Goal: Information Seeking & Learning: Check status

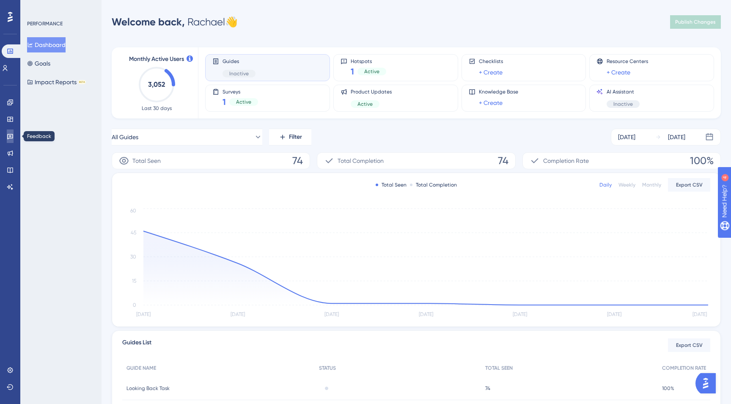
click at [7, 136] on link at bounding box center [10, 136] width 7 height 14
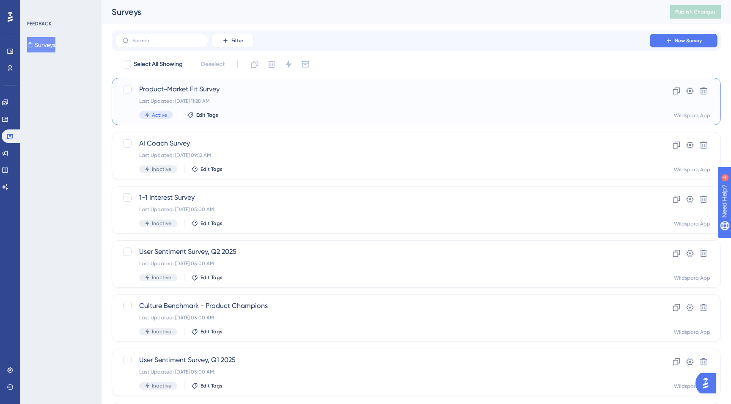
click at [337, 103] on div "Last Updated: [DATE] 11:28 AM" at bounding box center [382, 101] width 487 height 7
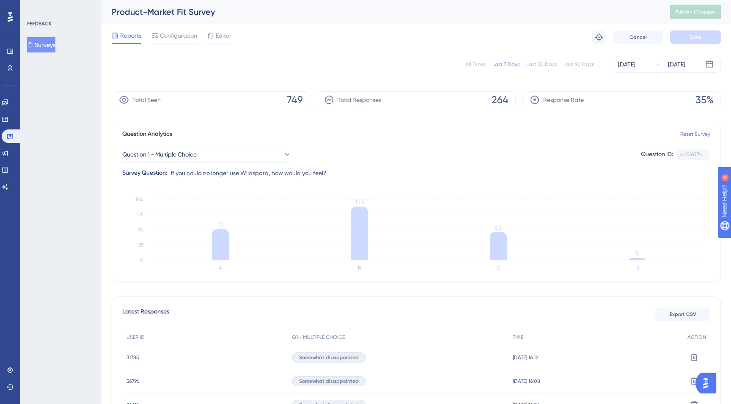
click at [479, 63] on div "All Times" at bounding box center [475, 64] width 20 height 7
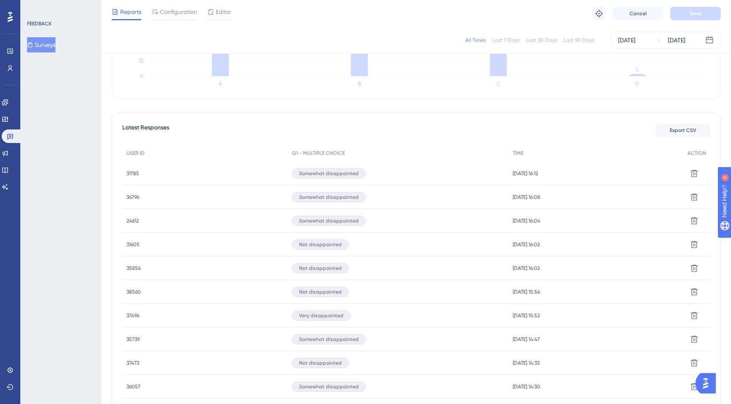
scroll to position [198, 0]
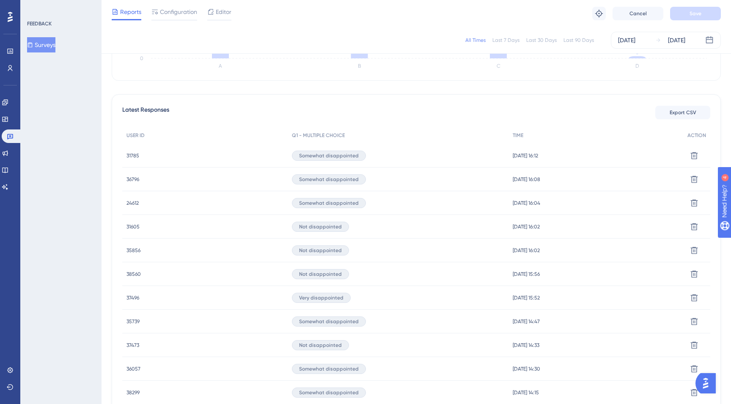
click at [131, 226] on span "31605" at bounding box center [133, 226] width 13 height 7
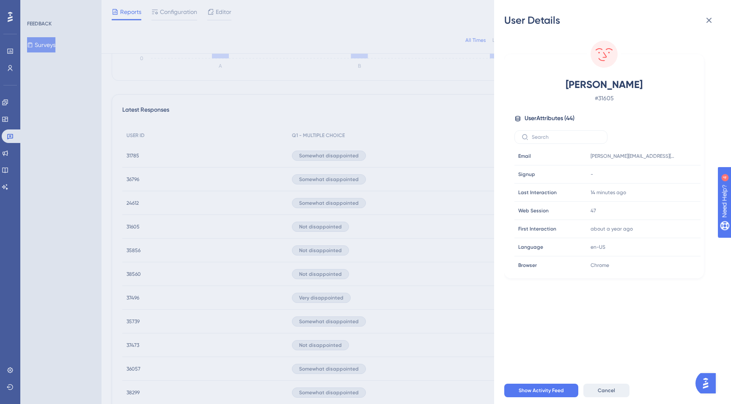
click at [614, 391] on button "Cancel" at bounding box center [606, 391] width 46 height 14
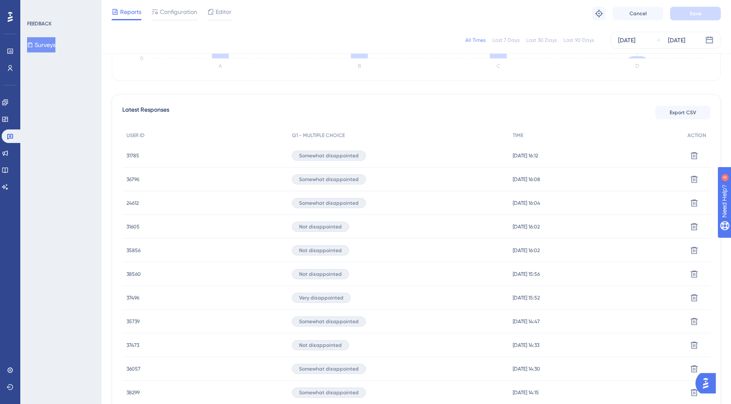
click at [137, 252] on span "35856" at bounding box center [134, 250] width 14 height 7
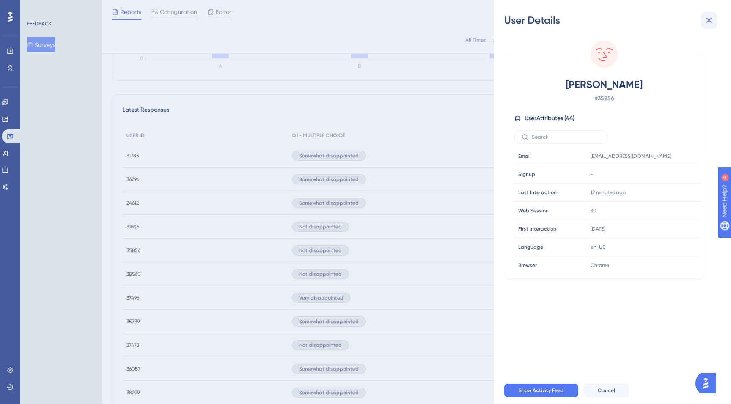
click at [708, 21] on icon at bounding box center [710, 21] width 6 height 6
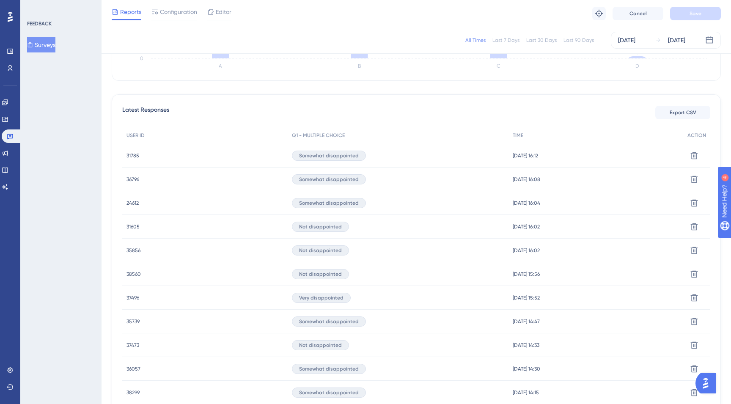
click at [130, 272] on span "38560" at bounding box center [134, 274] width 14 height 7
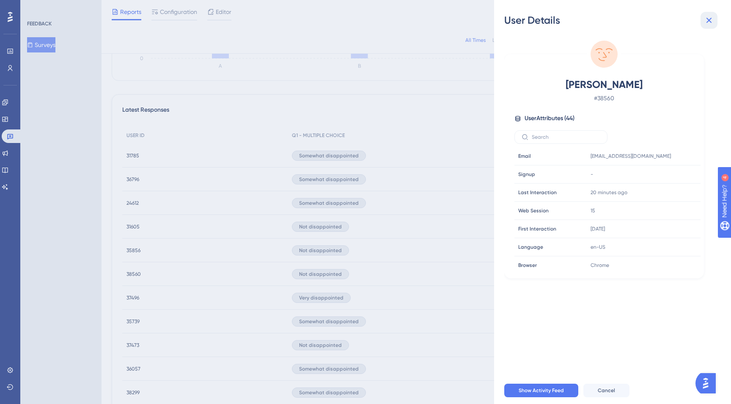
click at [710, 19] on icon at bounding box center [710, 21] width 6 height 6
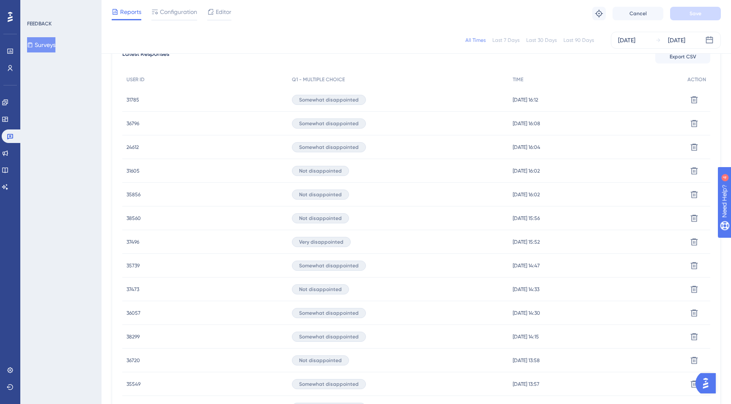
scroll to position [257, 0]
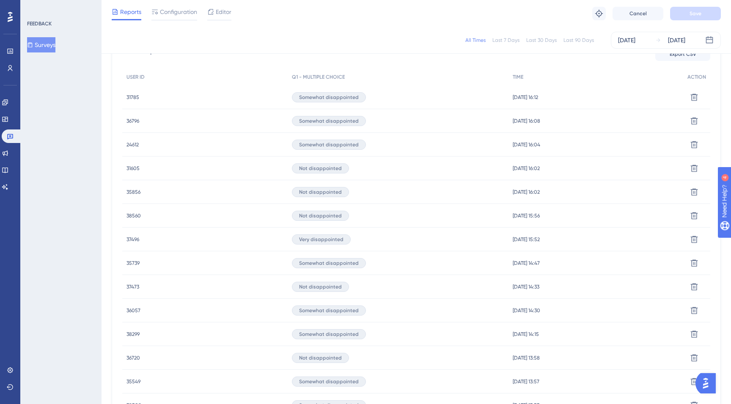
click at [131, 285] on span "37473" at bounding box center [133, 286] width 13 height 7
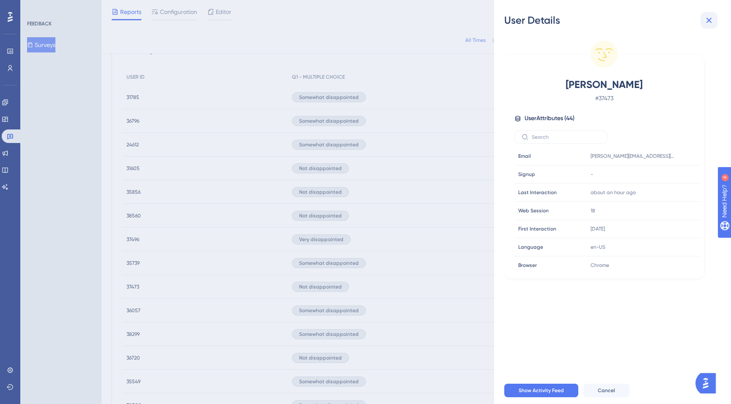
click at [710, 22] on icon at bounding box center [710, 21] width 6 height 6
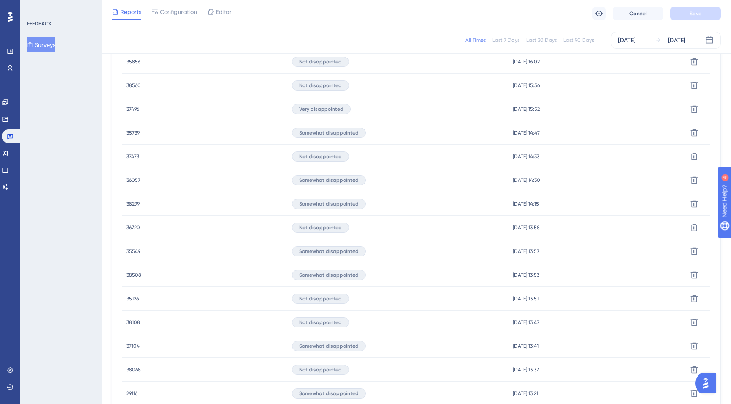
scroll to position [400, 0]
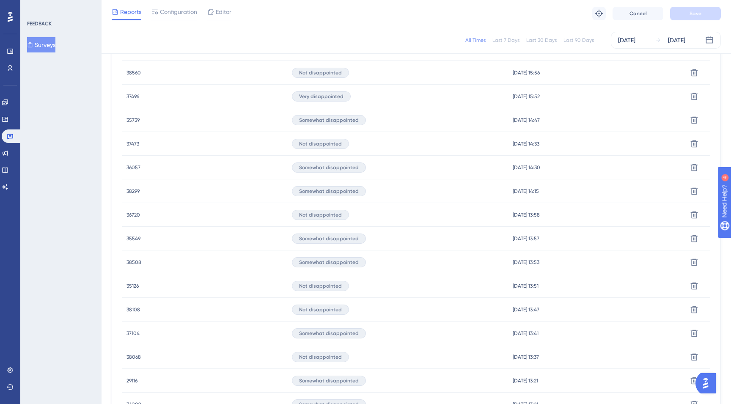
click at [134, 216] on span "36720" at bounding box center [134, 215] width 14 height 7
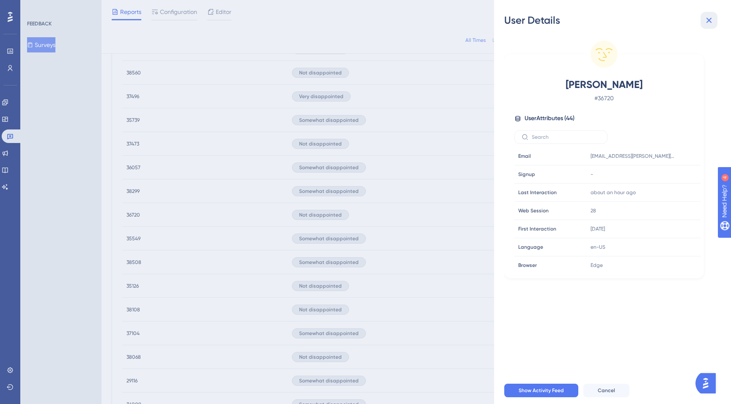
click at [712, 16] on icon at bounding box center [709, 20] width 10 height 10
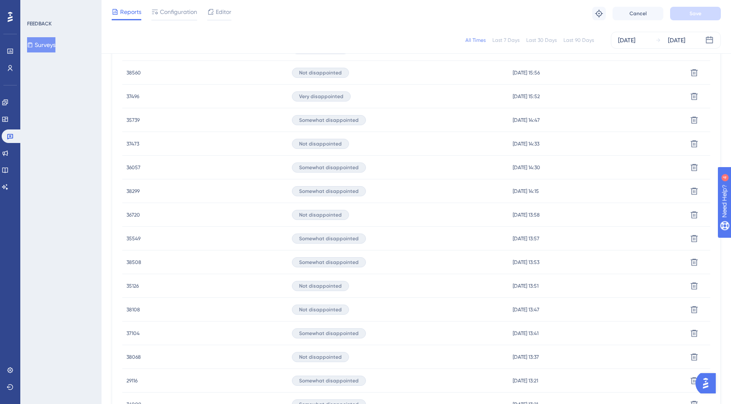
click at [134, 286] on span "35126" at bounding box center [133, 286] width 12 height 7
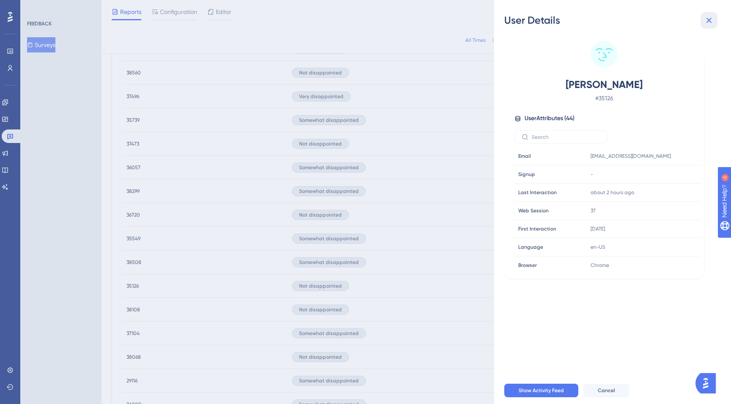
click at [710, 21] on icon at bounding box center [710, 21] width 6 height 6
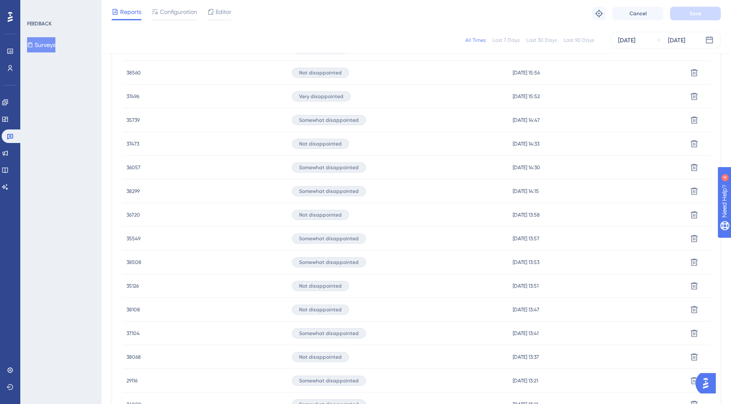
click at [138, 358] on span "38068" at bounding box center [134, 357] width 14 height 7
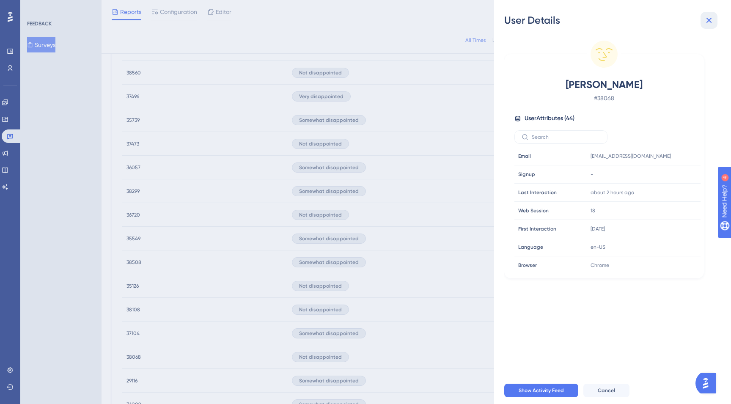
click at [711, 20] on icon at bounding box center [709, 20] width 10 height 10
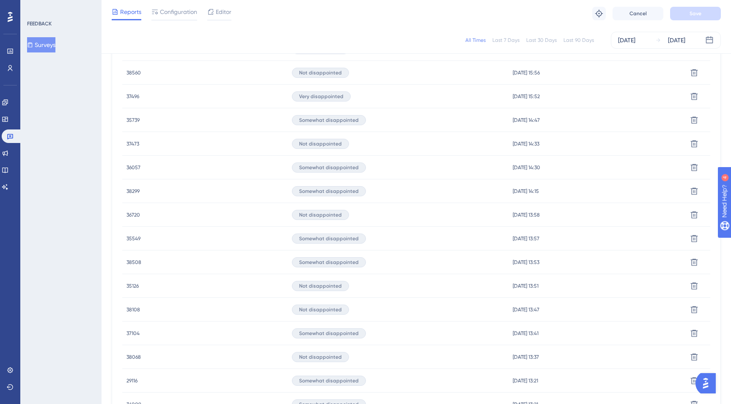
click at [130, 307] on span "38108" at bounding box center [134, 309] width 14 height 7
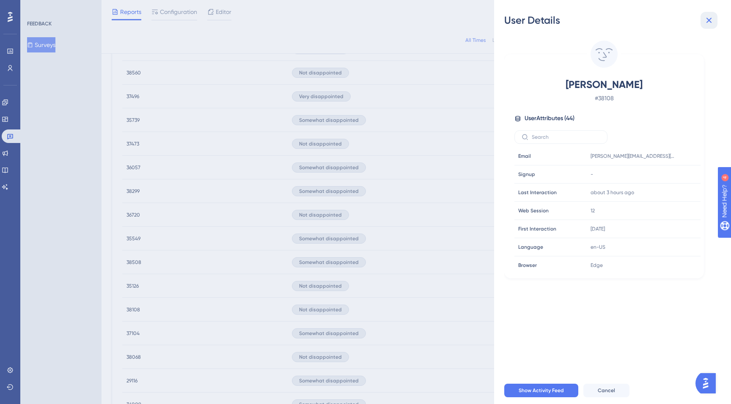
click at [706, 21] on icon at bounding box center [709, 20] width 10 height 10
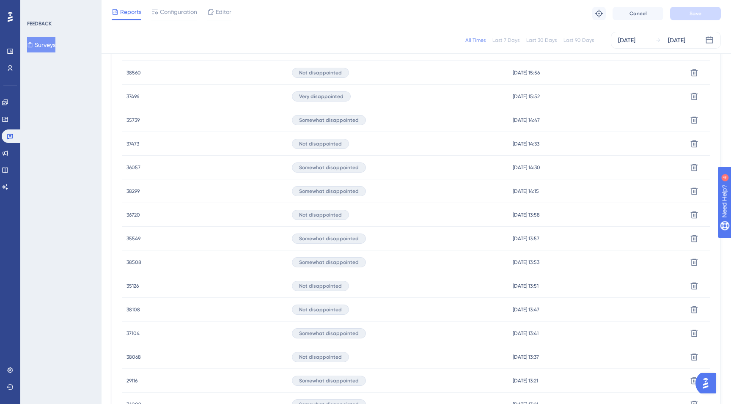
click at [132, 288] on span "35126" at bounding box center [133, 286] width 12 height 7
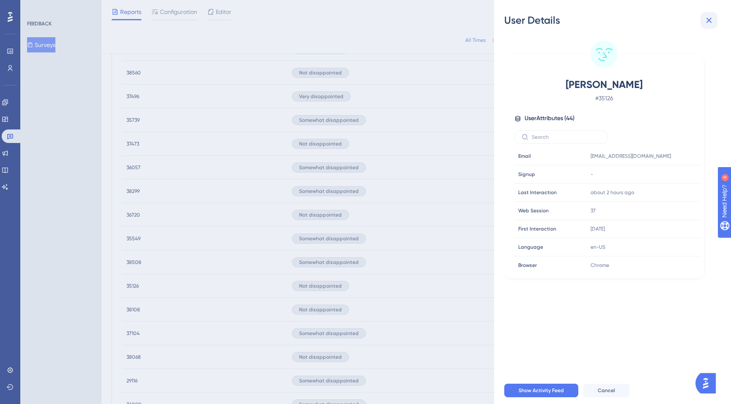
click at [707, 17] on icon at bounding box center [709, 20] width 10 height 10
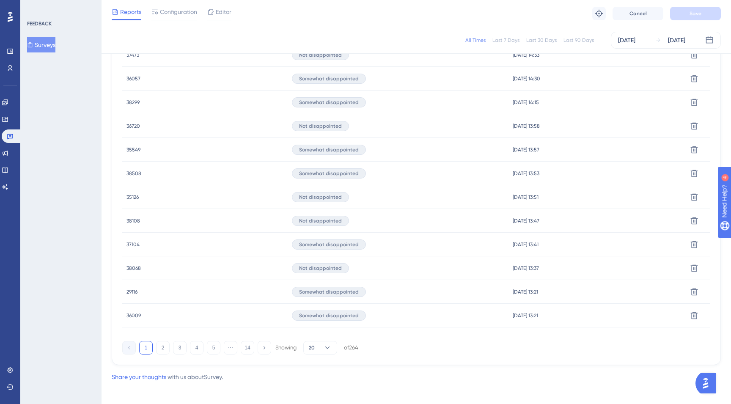
scroll to position [494, 0]
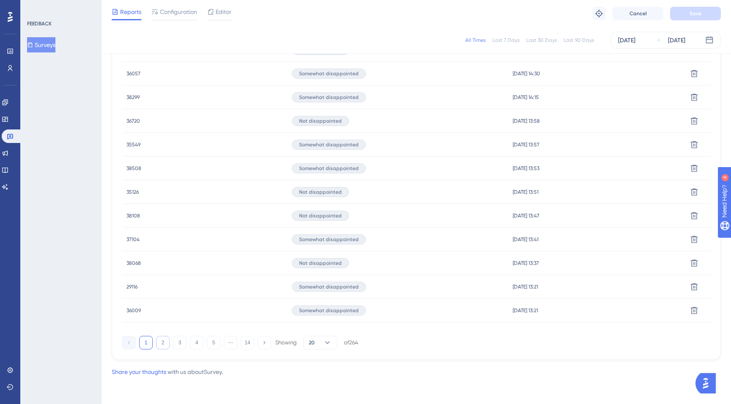
click at [162, 345] on button "2" at bounding box center [163, 343] width 14 height 14
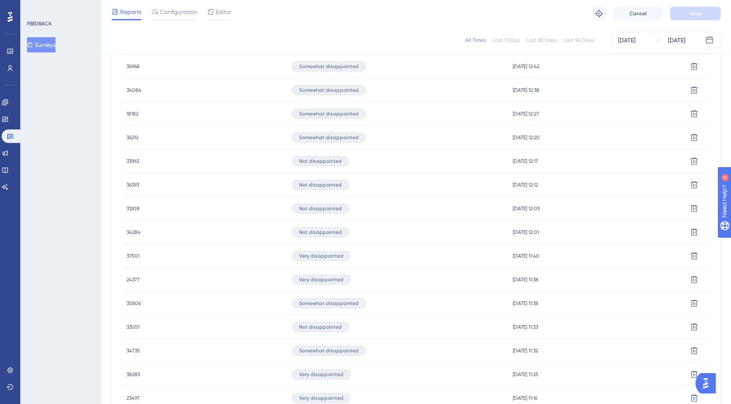
scroll to position [403, 0]
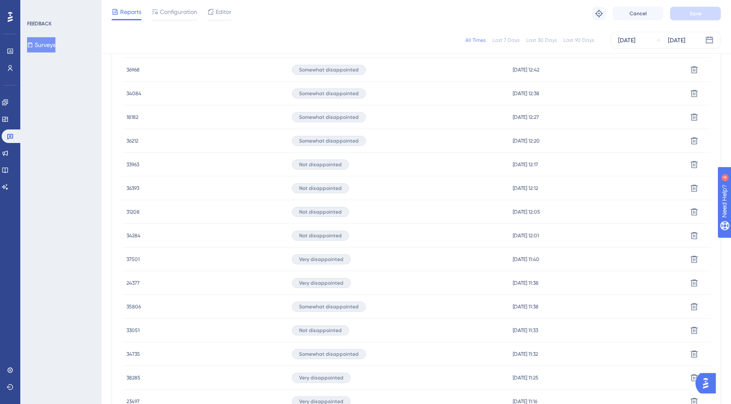
click at [136, 331] on span "33051" at bounding box center [133, 330] width 13 height 7
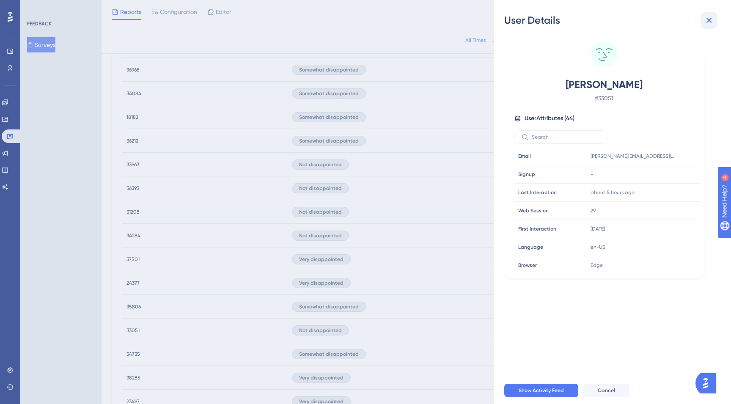
click at [708, 17] on icon at bounding box center [709, 20] width 10 height 10
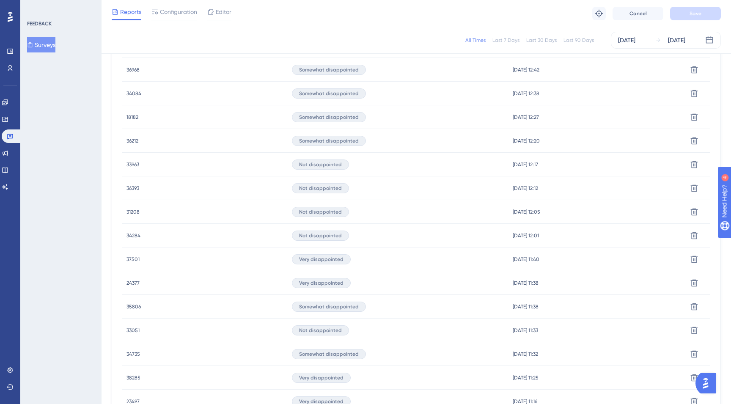
scroll to position [396, 0]
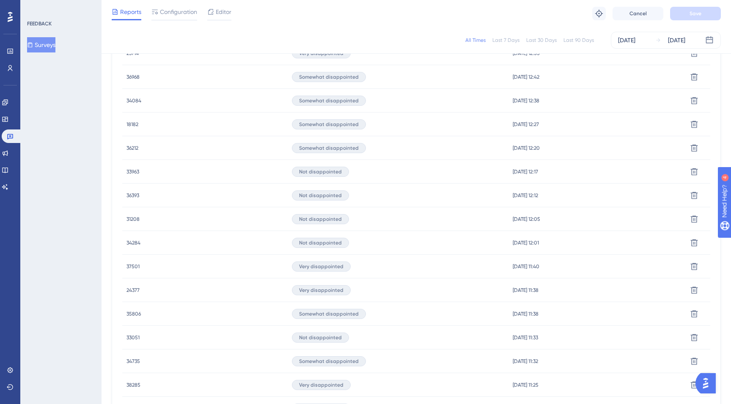
click at [127, 241] on span "34284" at bounding box center [134, 242] width 14 height 7
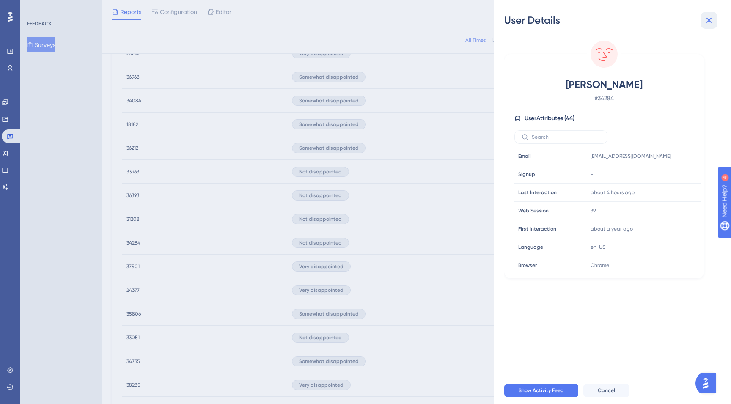
click at [710, 19] on icon at bounding box center [710, 21] width 6 height 6
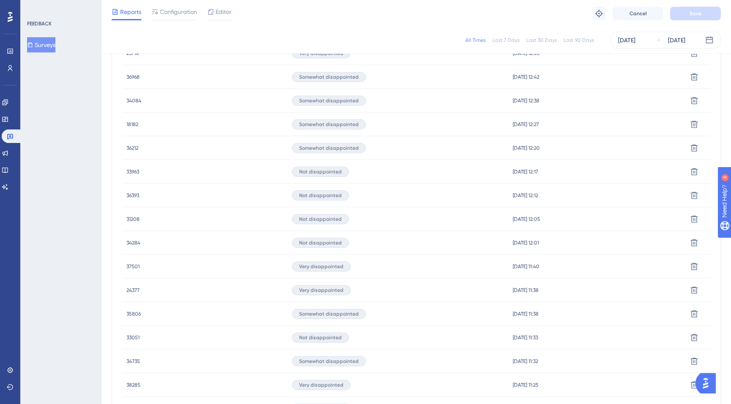
click at [132, 219] on span "31208" at bounding box center [133, 219] width 13 height 7
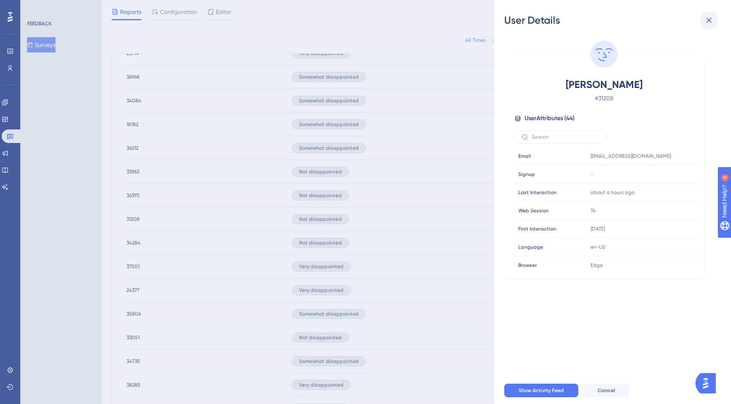
click at [711, 17] on icon at bounding box center [709, 20] width 10 height 10
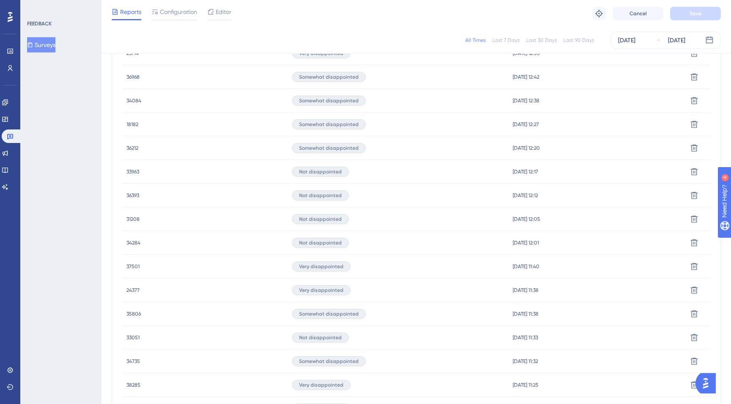
click at [130, 195] on span "36393" at bounding box center [133, 195] width 13 height 7
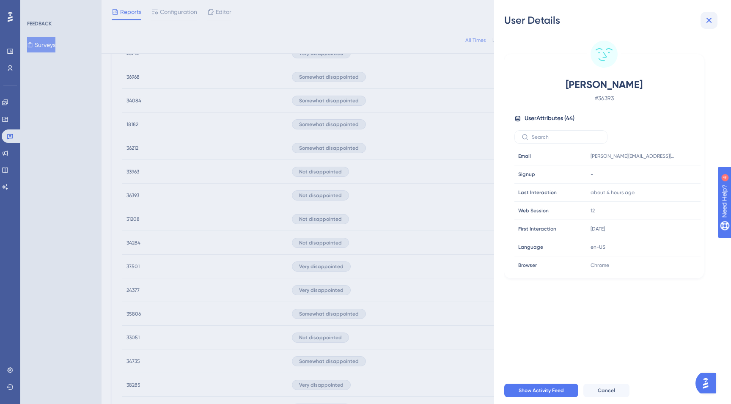
click at [709, 25] on icon at bounding box center [709, 20] width 10 height 10
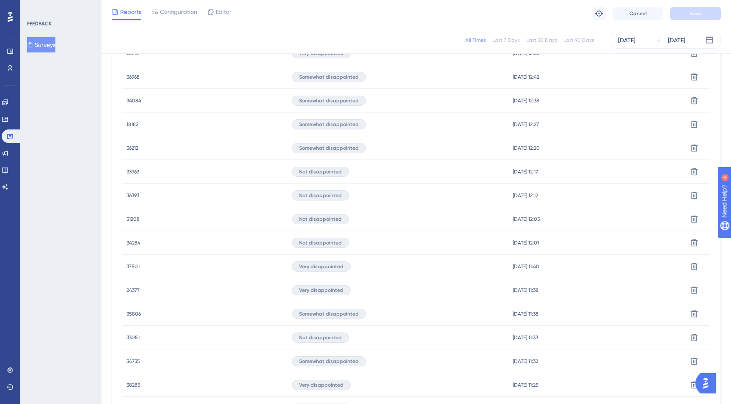
click at [128, 172] on span "33963" at bounding box center [133, 171] width 13 height 7
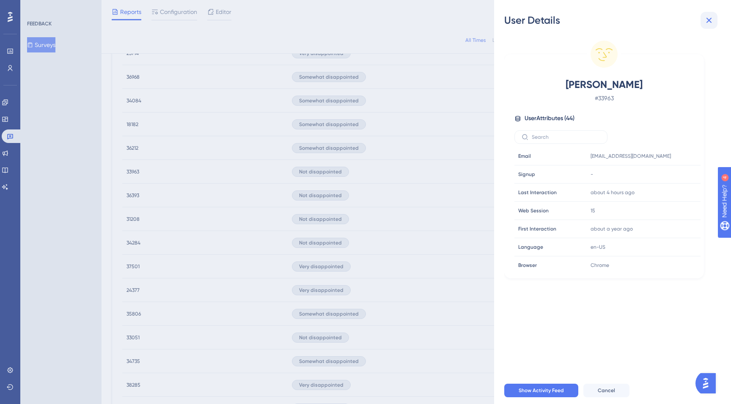
click at [714, 20] on button at bounding box center [709, 20] width 17 height 17
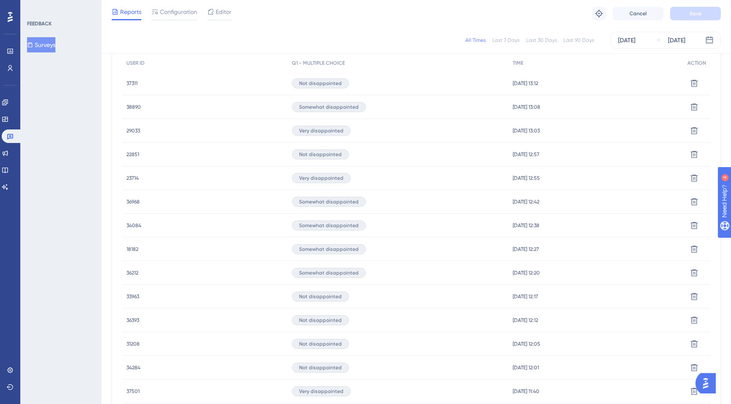
scroll to position [267, 0]
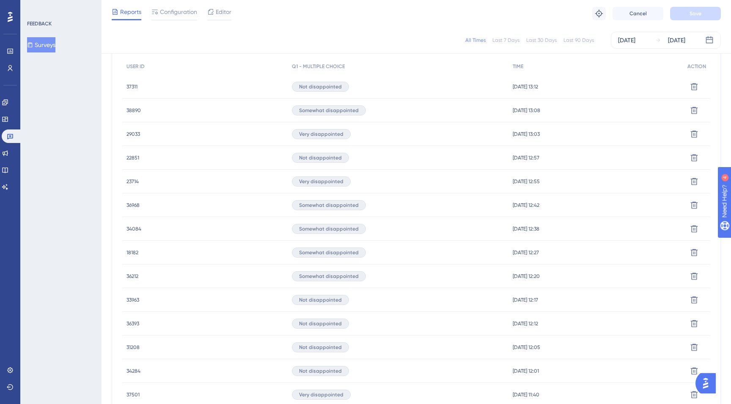
click at [127, 158] on span "22851" at bounding box center [133, 157] width 13 height 7
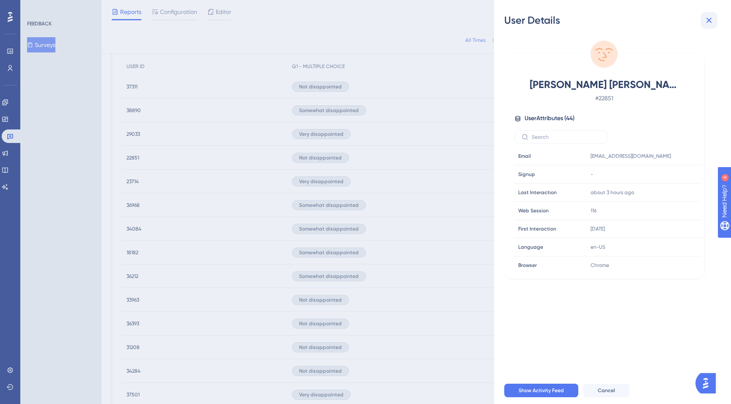
click at [708, 21] on icon at bounding box center [710, 21] width 6 height 6
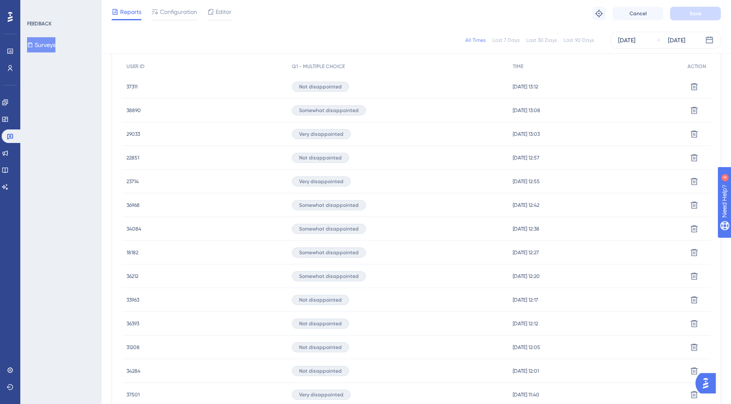
click at [124, 88] on div "37311 37311" at bounding box center [204, 87] width 165 height 24
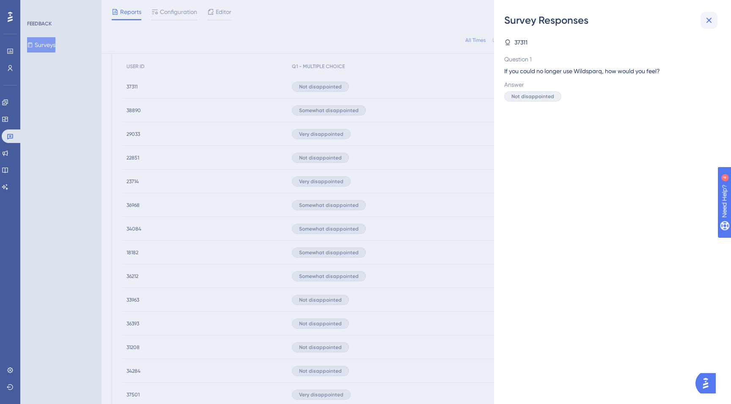
click at [709, 25] on icon at bounding box center [709, 20] width 10 height 10
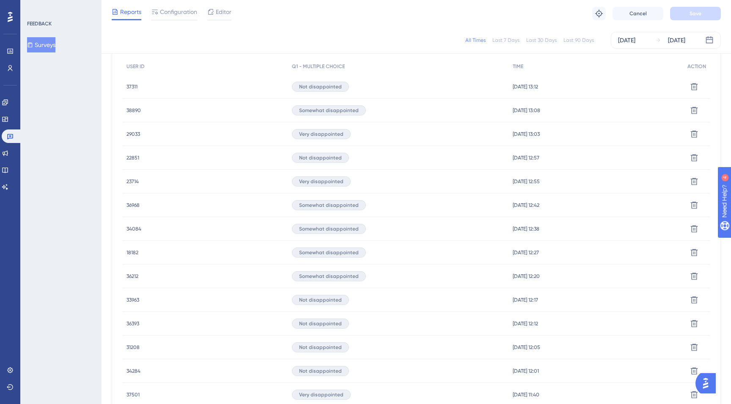
click at [127, 85] on span "37311" at bounding box center [132, 86] width 11 height 7
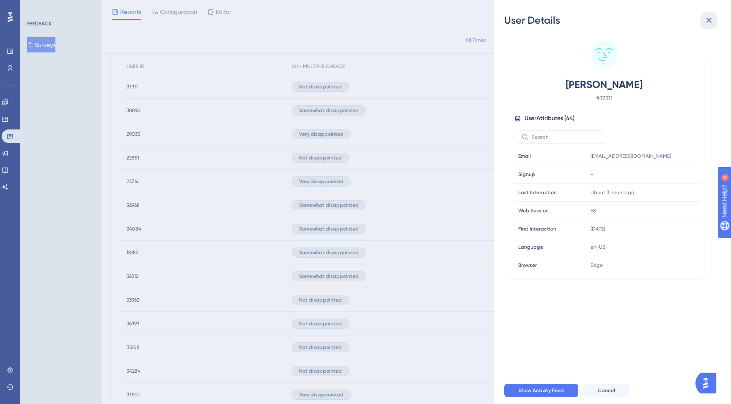
click at [709, 20] on icon at bounding box center [710, 21] width 6 height 6
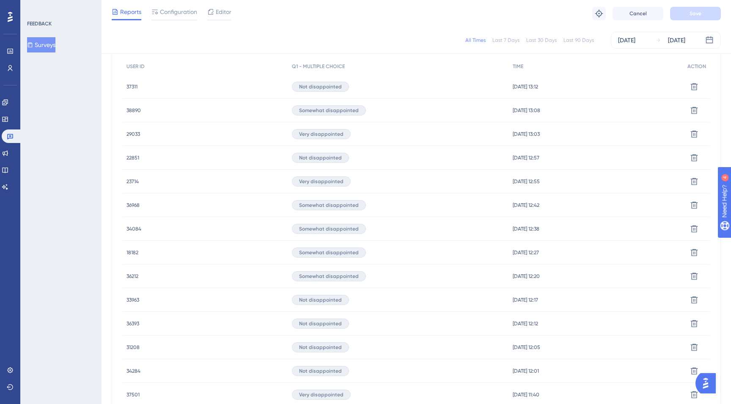
scroll to position [494, 0]
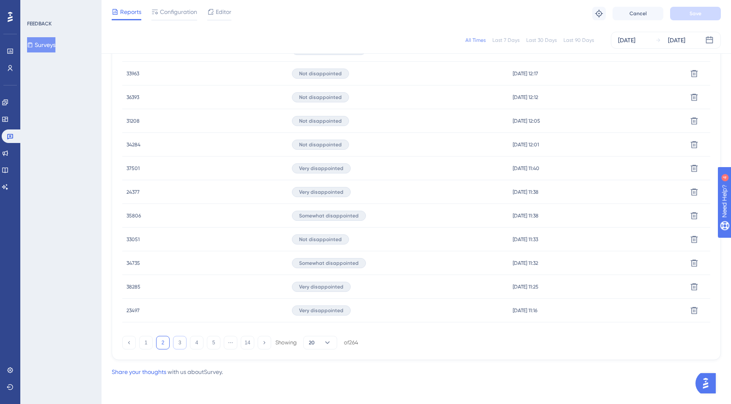
click at [182, 345] on button "3" at bounding box center [180, 343] width 14 height 14
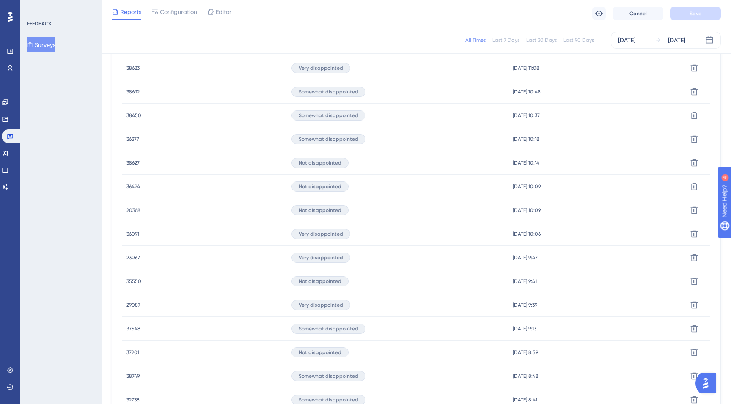
scroll to position [334, 0]
